Goal: Task Accomplishment & Management: Manage account settings

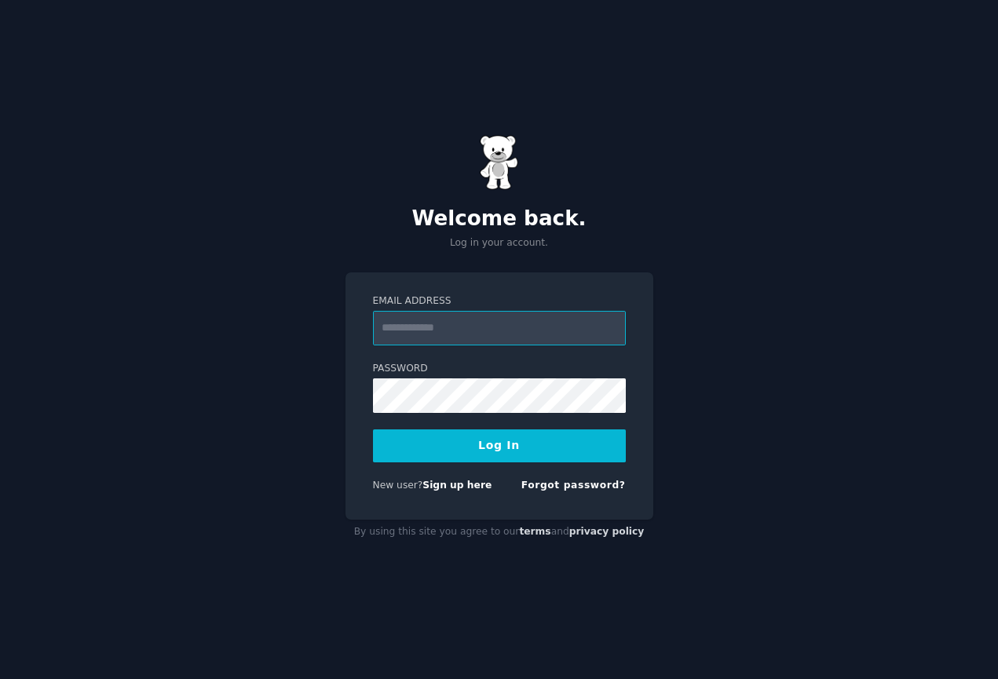
type input "**********"
click at [499, 445] on button "Log In" at bounding box center [499, 446] width 253 height 33
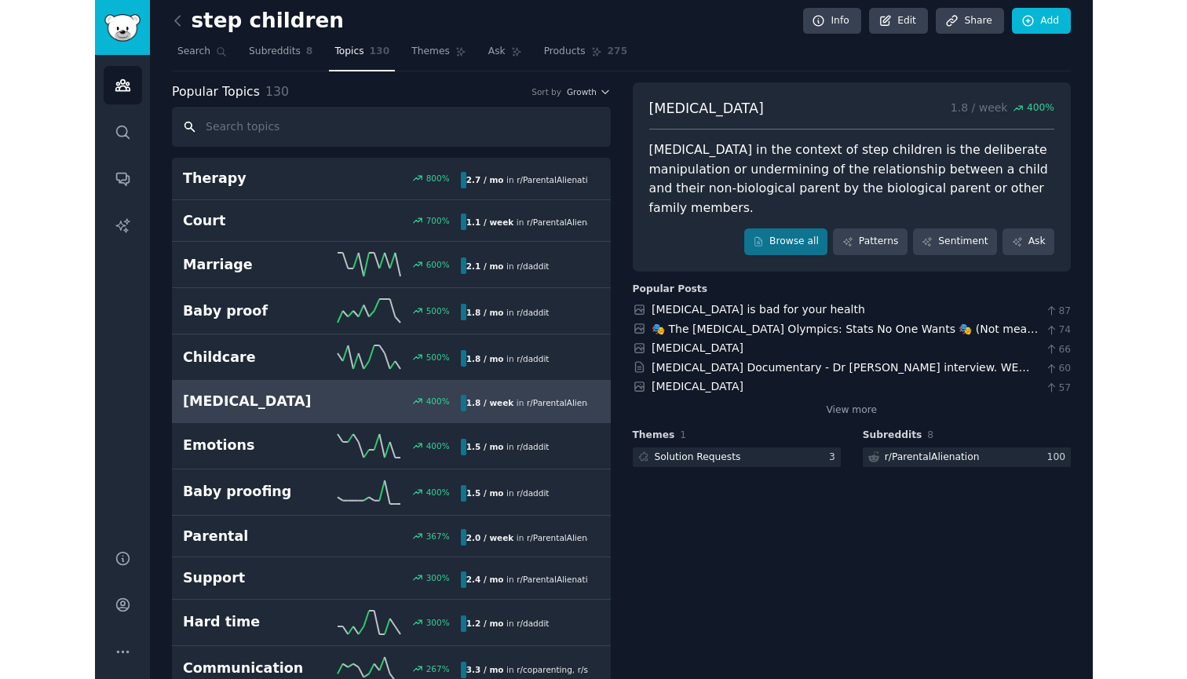
scroll to position [3, 0]
